Goal: Task Accomplishment & Management: Manage account settings

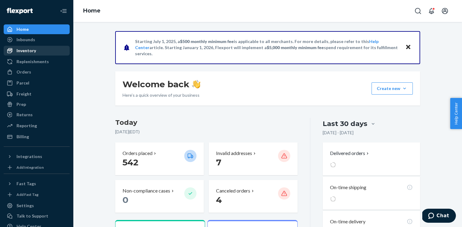
click at [29, 51] on div "Inventory" at bounding box center [27, 51] width 20 height 6
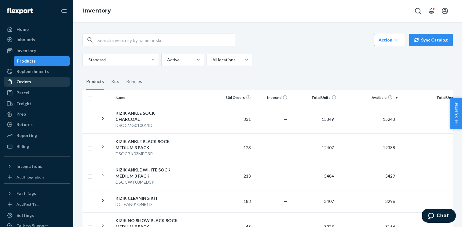
click at [39, 78] on div "Orders" at bounding box center [36, 82] width 65 height 9
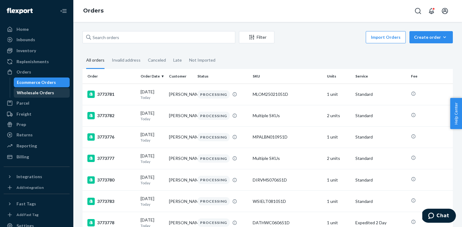
click at [42, 90] on div "Wholesale Orders" at bounding box center [35, 93] width 37 height 6
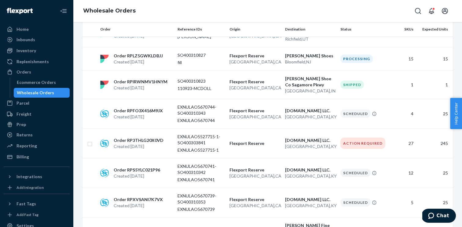
scroll to position [145, 0]
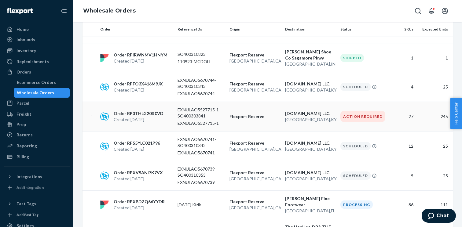
click at [190, 107] on p "EXNULAO5527715-1-SO400303841" at bounding box center [201, 113] width 47 height 12
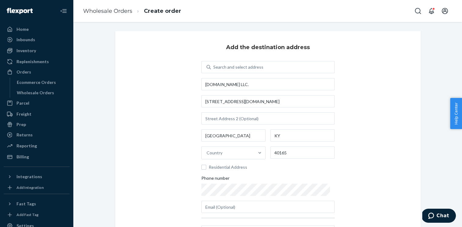
scroll to position [66, 0]
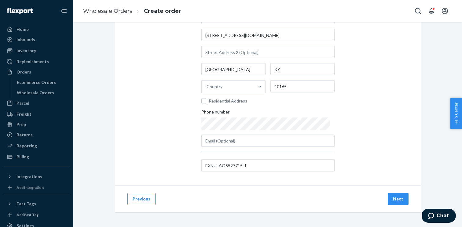
click at [411, 202] on div "Previous Next" at bounding box center [268, 199] width 306 height 27
click at [401, 201] on button "Next" at bounding box center [398, 199] width 21 height 12
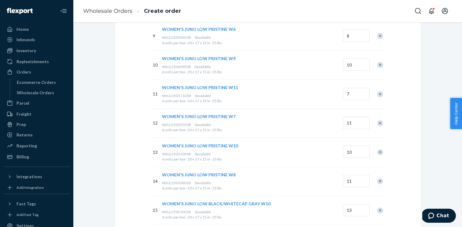
scroll to position [0, 0]
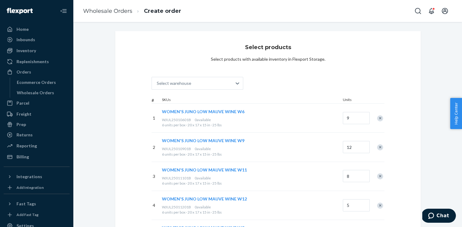
click at [184, 121] on span "WJUL25010601B" at bounding box center [176, 120] width 29 height 5
copy div "WJUL25010601B 0"
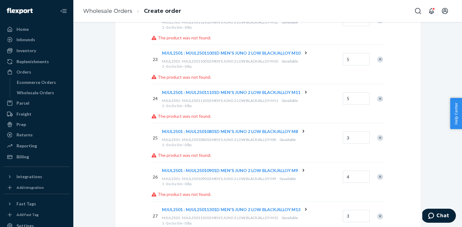
scroll to position [700, 0]
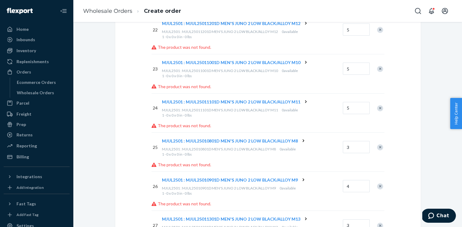
click at [303, 102] on icon at bounding box center [306, 102] width 6 height 6
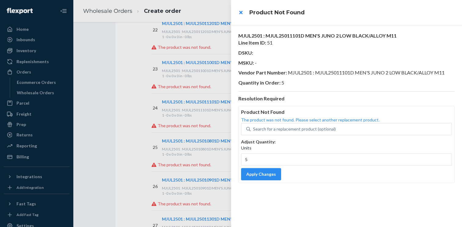
click at [155, 84] on div at bounding box center [231, 113] width 462 height 227
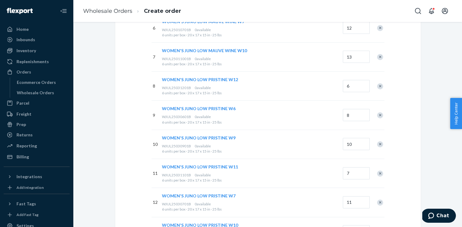
scroll to position [0, 0]
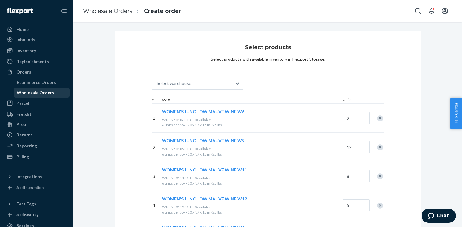
click at [39, 95] on div "Wholesale Orders" at bounding box center [35, 93] width 37 height 6
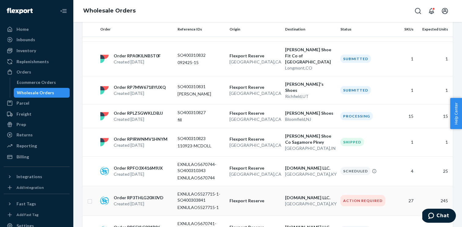
scroll to position [97, 0]
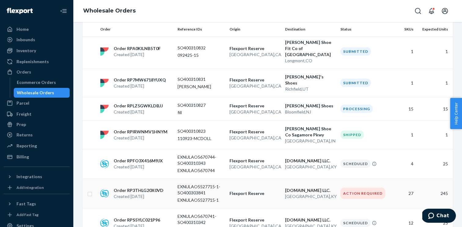
click at [91, 190] on input "checkbox" at bounding box center [89, 193] width 5 height 6
checkbox input "true"
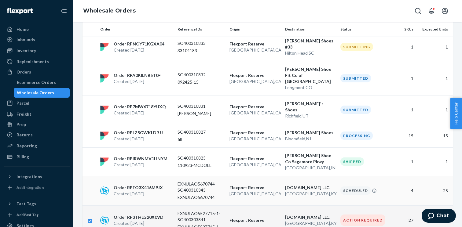
scroll to position [0, 0]
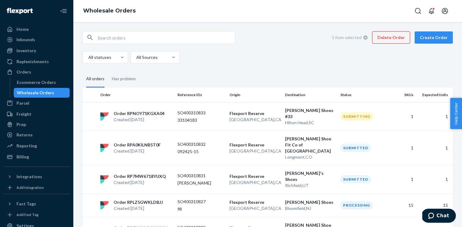
click at [391, 34] on button "Delete Order" at bounding box center [391, 37] width 38 height 12
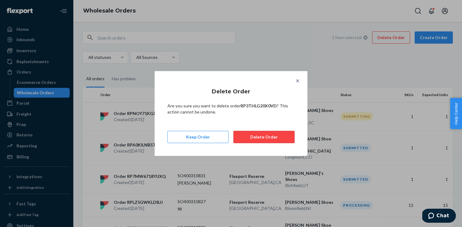
click at [243, 134] on button "Delete Order" at bounding box center [264, 137] width 61 height 12
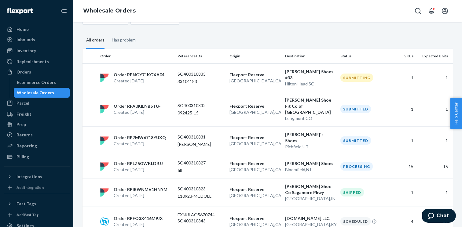
scroll to position [38, 0]
click at [193, 103] on div "SO400310832 092425-15" at bounding box center [201, 109] width 47 height 13
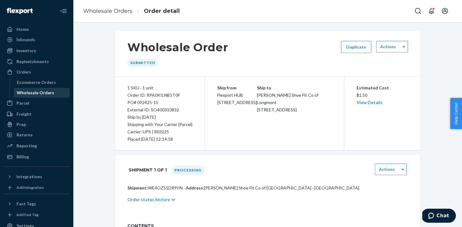
click at [34, 91] on div "Wholesale Orders" at bounding box center [35, 93] width 37 height 6
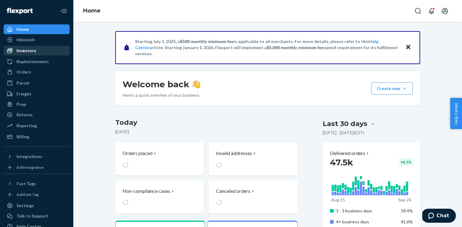
click at [27, 51] on div "Inventory" at bounding box center [27, 51] width 20 height 6
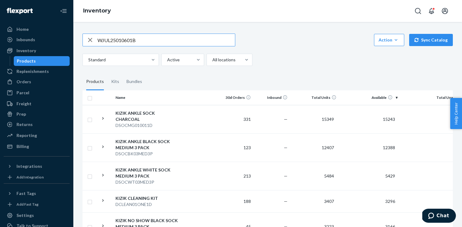
type input "WJUL25010601B"
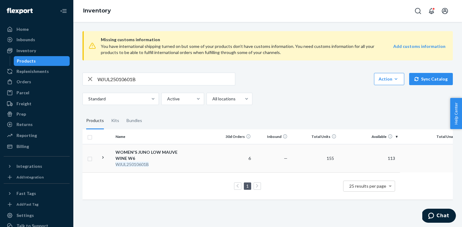
click at [103, 157] on icon at bounding box center [103, 158] width 2 height 2
